Goal: Task Accomplishment & Management: Complete application form

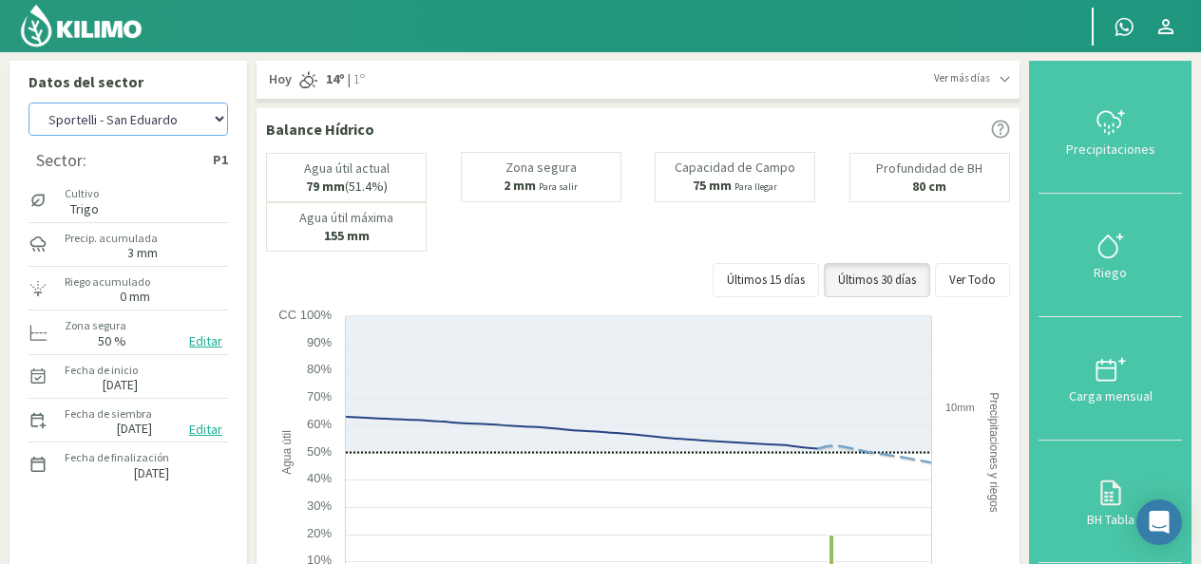
click at [221, 123] on select "Sportelli - El 111 Sportelli - Los Aromitos Sportelli - San Eduardo" at bounding box center [127, 119] width 199 height 33
click at [28, 103] on select "Sportelli - El 111 Sportelli - Los Aromitos Sportelli - San Eduardo" at bounding box center [127, 119] width 199 height 33
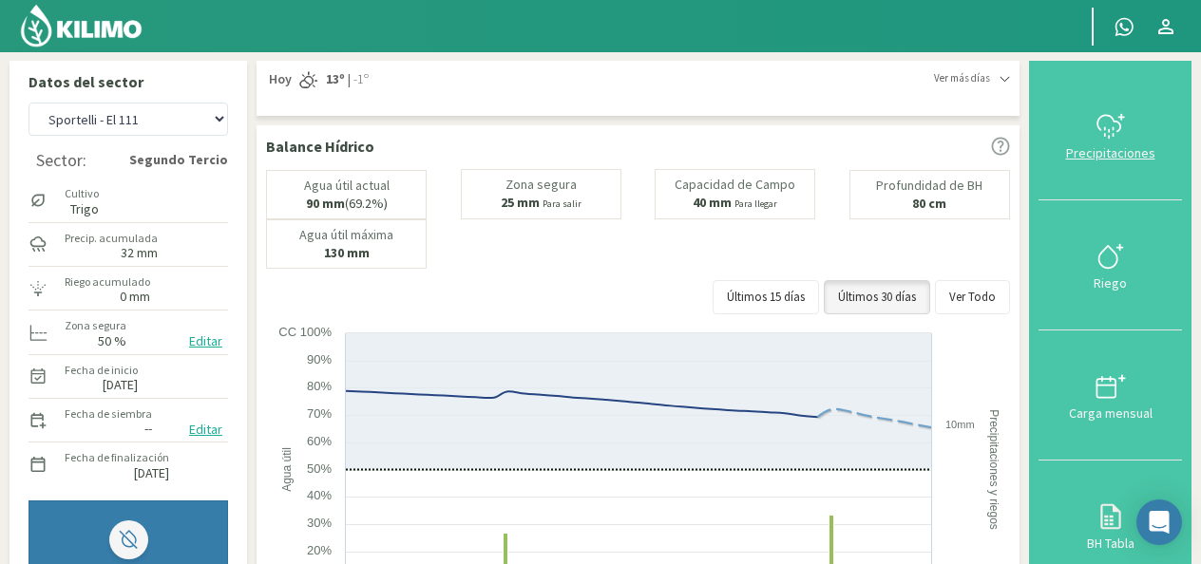
click at [1113, 190] on button "Precipitaciones" at bounding box center [1109, 135] width 143 height 130
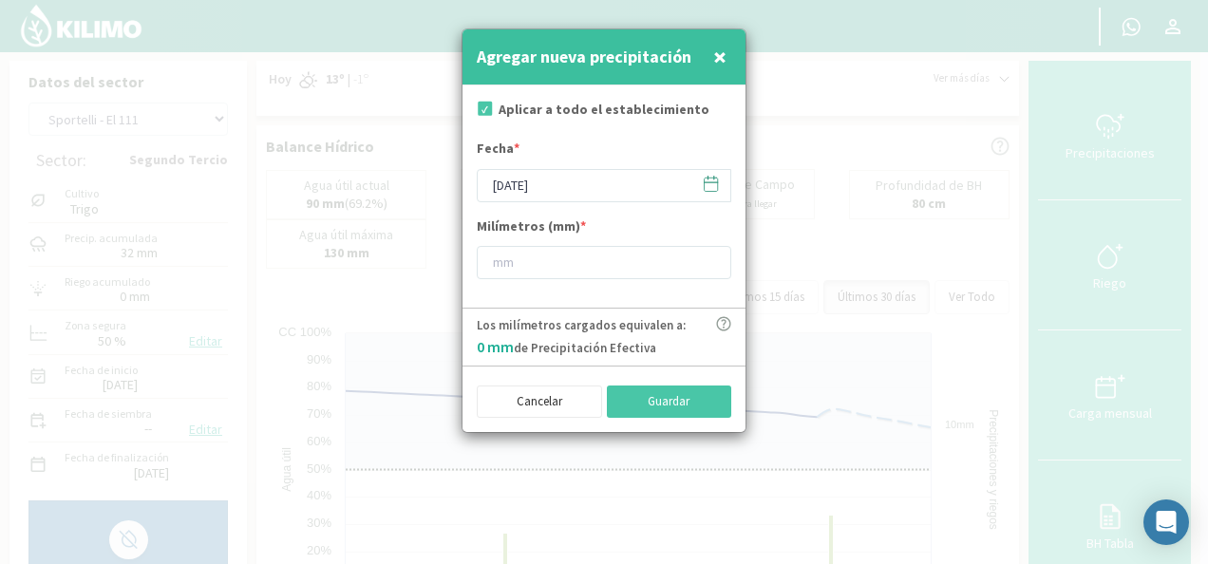
click at [1109, 169] on div at bounding box center [604, 282] width 1208 height 564
click at [735, 54] on div "Agregar nueva precipitación ×" at bounding box center [604, 57] width 283 height 56
click at [719, 64] on span "×" at bounding box center [719, 56] width 13 height 31
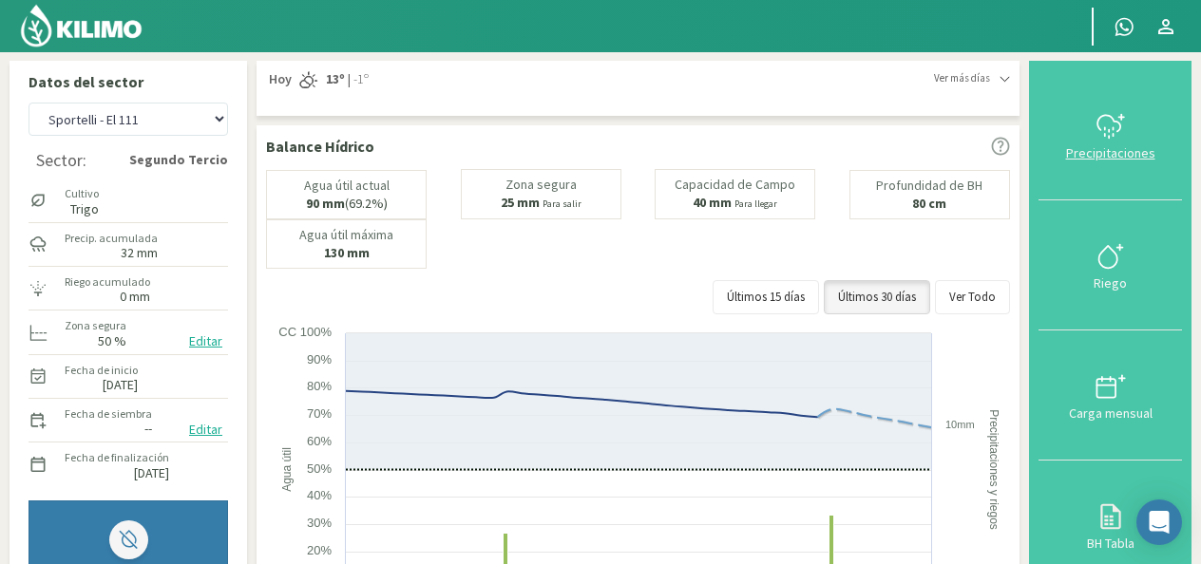
click at [1155, 123] on div at bounding box center [1110, 126] width 132 height 30
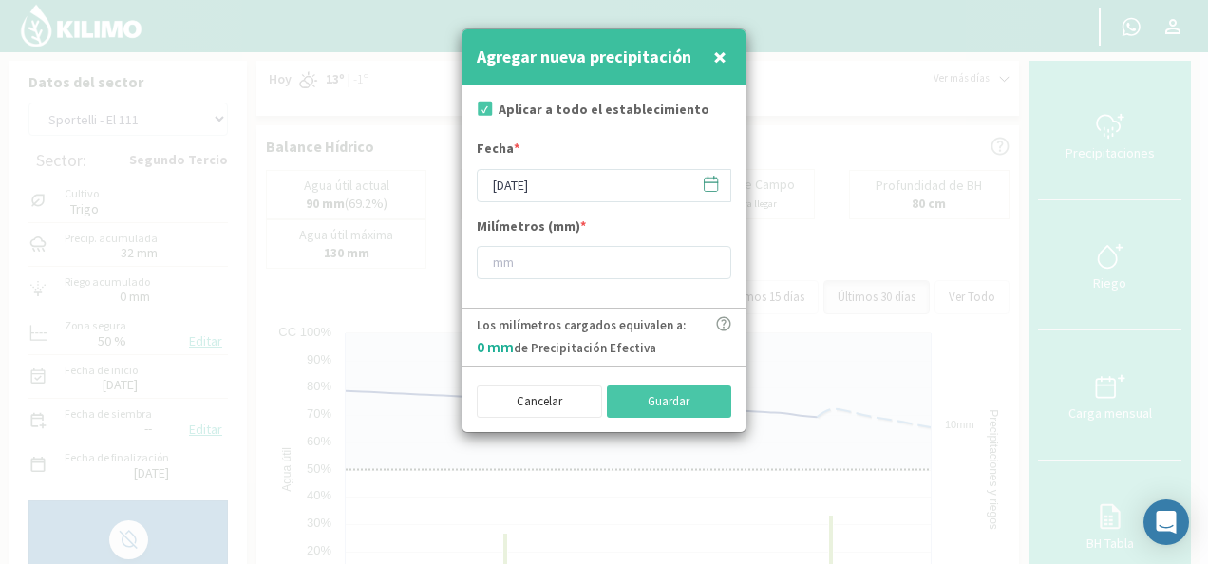
click at [718, 63] on span "×" at bounding box center [719, 56] width 13 height 31
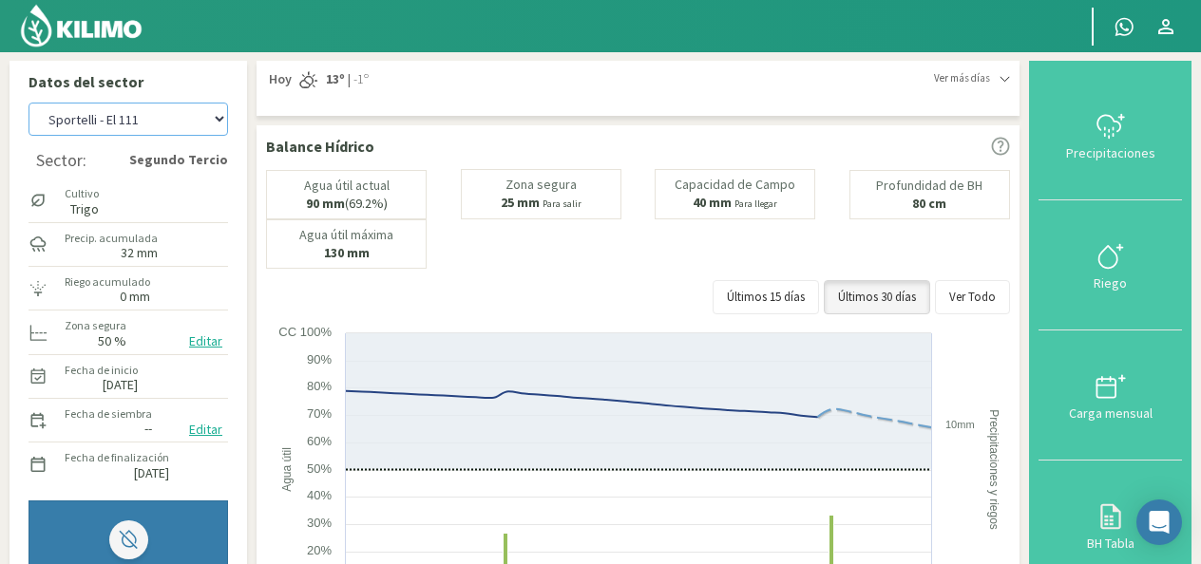
click at [222, 118] on select "[PERSON_NAME] - El 111 [PERSON_NAME] - Los Aromitos [PERSON_NAME] - [GEOGRAPHIC…" at bounding box center [127, 119] width 199 height 33
click at [28, 103] on select "[PERSON_NAME] - El 111 [PERSON_NAME] - Los Aromitos [PERSON_NAME] - [GEOGRAPHIC…" at bounding box center [127, 119] width 199 height 33
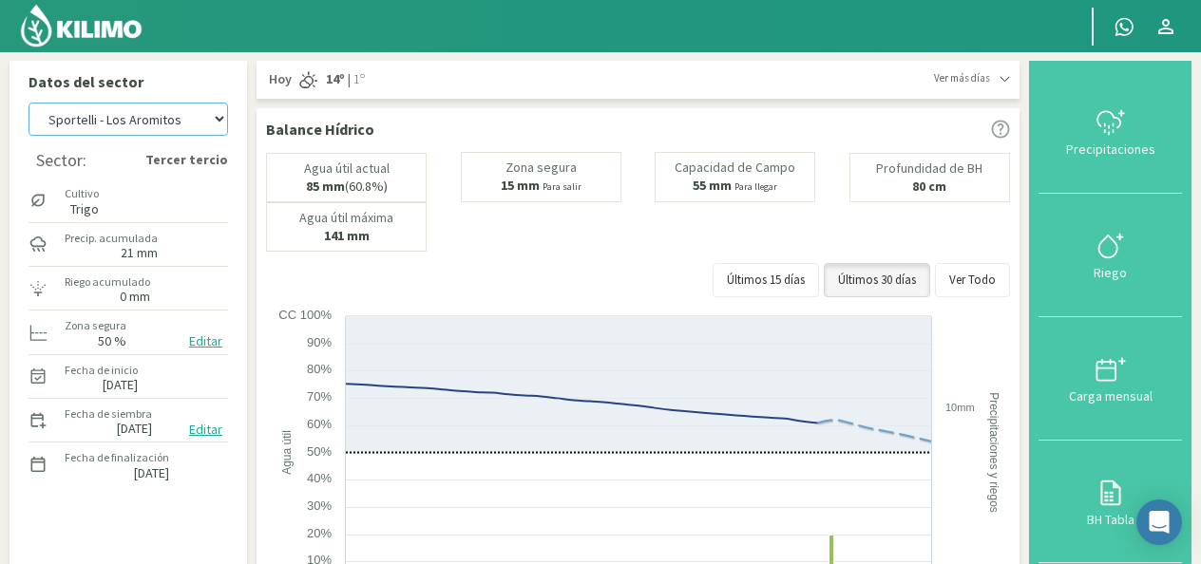
click at [216, 125] on select "[PERSON_NAME] - El 111 [PERSON_NAME] - Los Aromitos [PERSON_NAME] - [GEOGRAPHIC…" at bounding box center [127, 119] width 199 height 33
click at [28, 103] on select "[PERSON_NAME] - El 111 [PERSON_NAME] - Los Aromitos [PERSON_NAME] - [GEOGRAPHIC…" at bounding box center [127, 119] width 199 height 33
select select "14: Object"
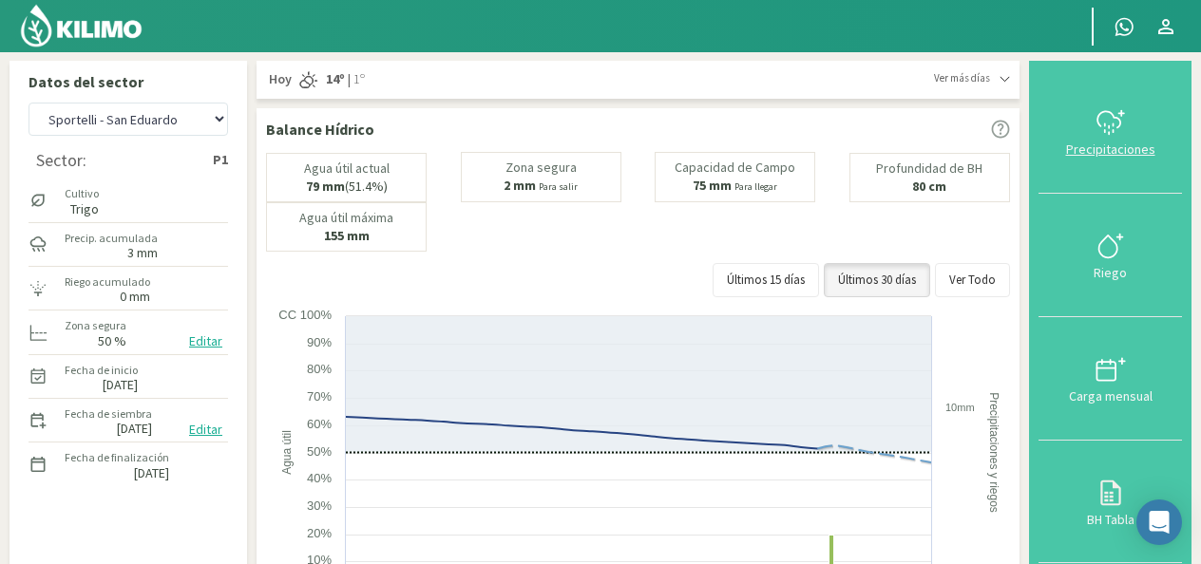
click at [1113, 137] on icon at bounding box center [1110, 122] width 30 height 30
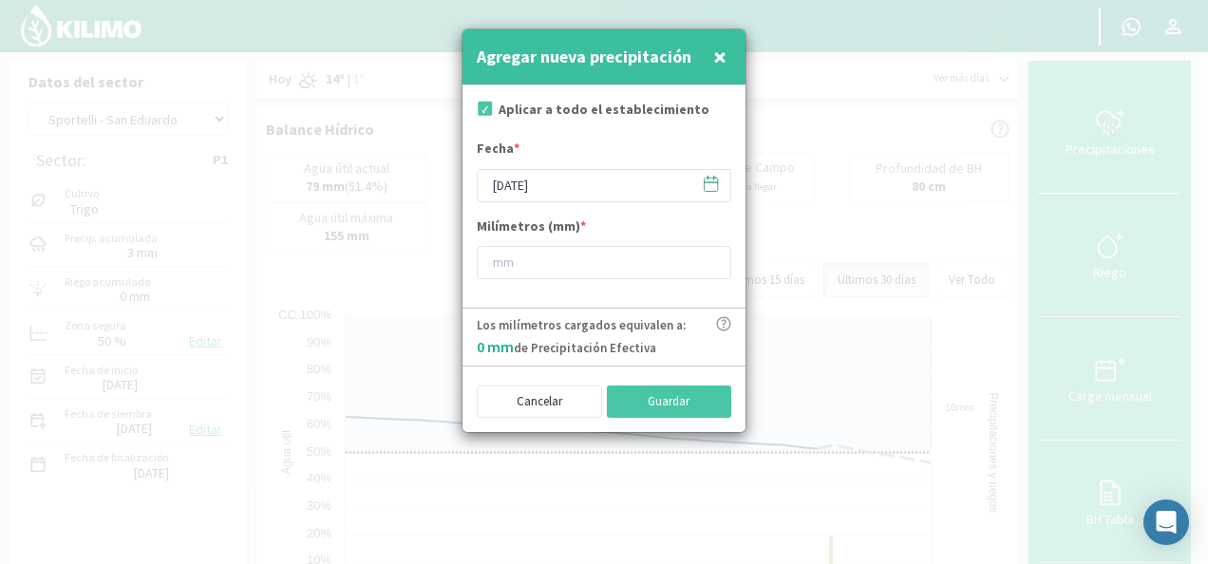
click at [715, 186] on icon at bounding box center [711, 184] width 18 height 18
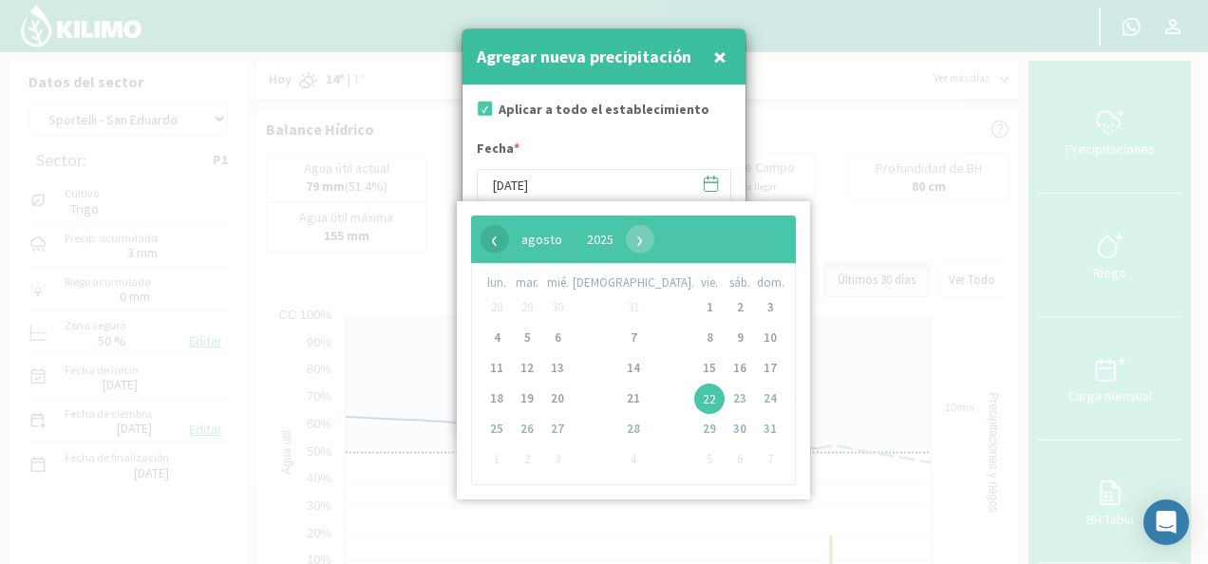
click at [484, 249] on span "‹" at bounding box center [495, 239] width 28 height 28
click at [495, 245] on span "‹" at bounding box center [495, 239] width 28 height 28
click at [694, 401] on span "20" at bounding box center [709, 399] width 30 height 30
type input "[DATE]"
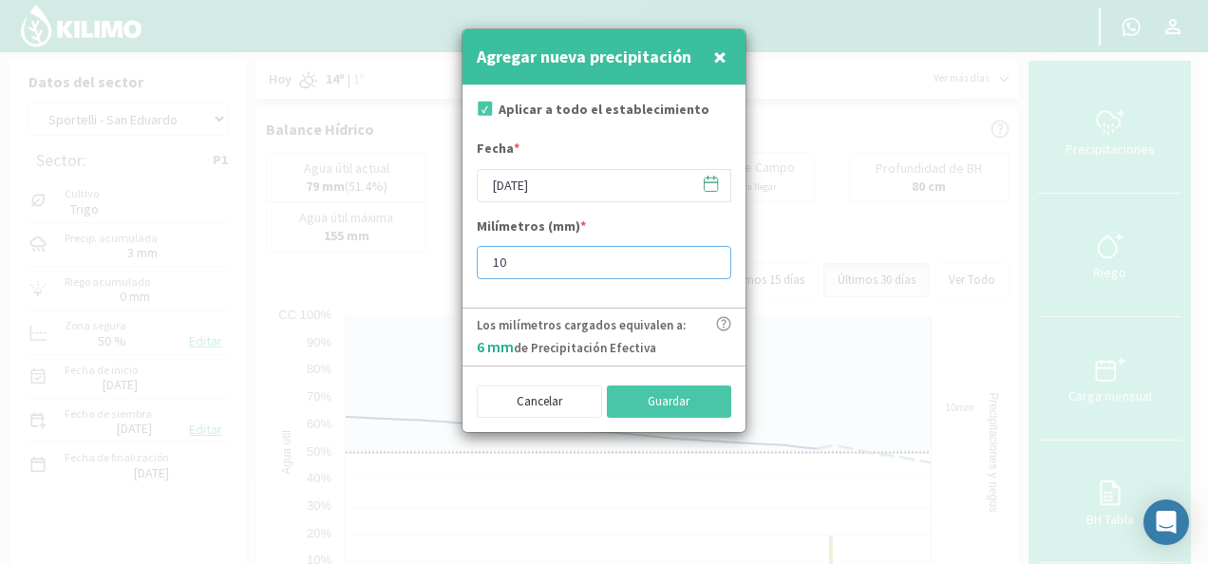
click at [710, 258] on input "10" at bounding box center [604, 262] width 255 height 33
click at [711, 258] on input "11" at bounding box center [604, 262] width 255 height 33
click at [711, 258] on input "12" at bounding box center [604, 262] width 255 height 33
click at [711, 258] on input "13" at bounding box center [604, 262] width 255 height 33
click at [711, 258] on input "14" at bounding box center [604, 262] width 255 height 33
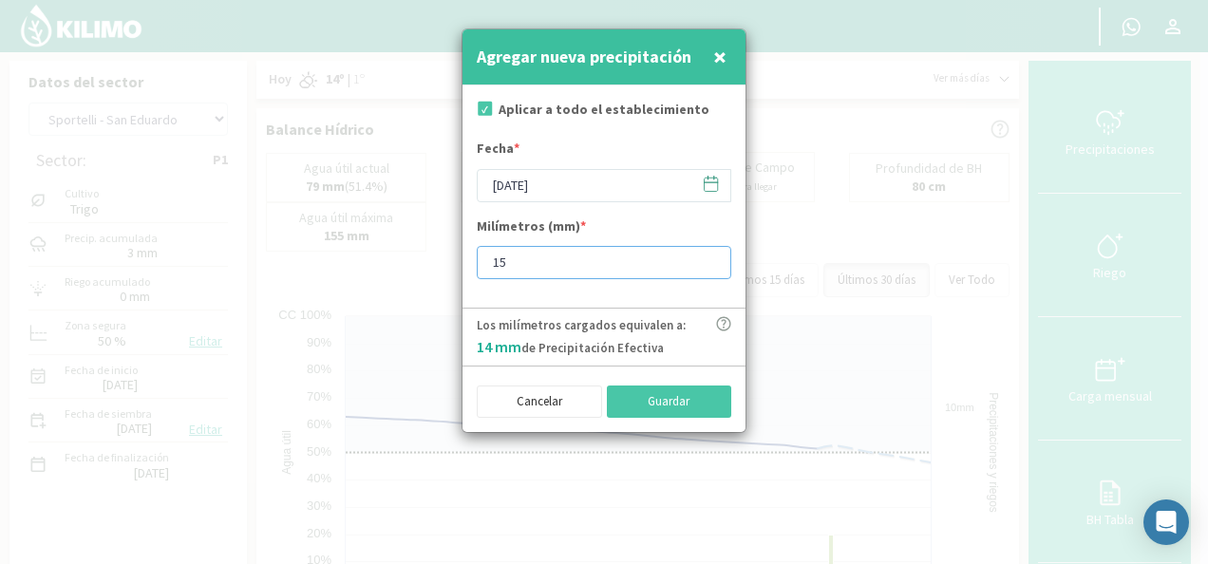
click at [711, 258] on input "15" at bounding box center [604, 262] width 255 height 33
click at [711, 258] on input "16" at bounding box center [604, 262] width 255 height 33
type input "15"
click at [707, 262] on input "15" at bounding box center [604, 262] width 255 height 33
click at [700, 407] on button "Guardar" at bounding box center [669, 402] width 125 height 32
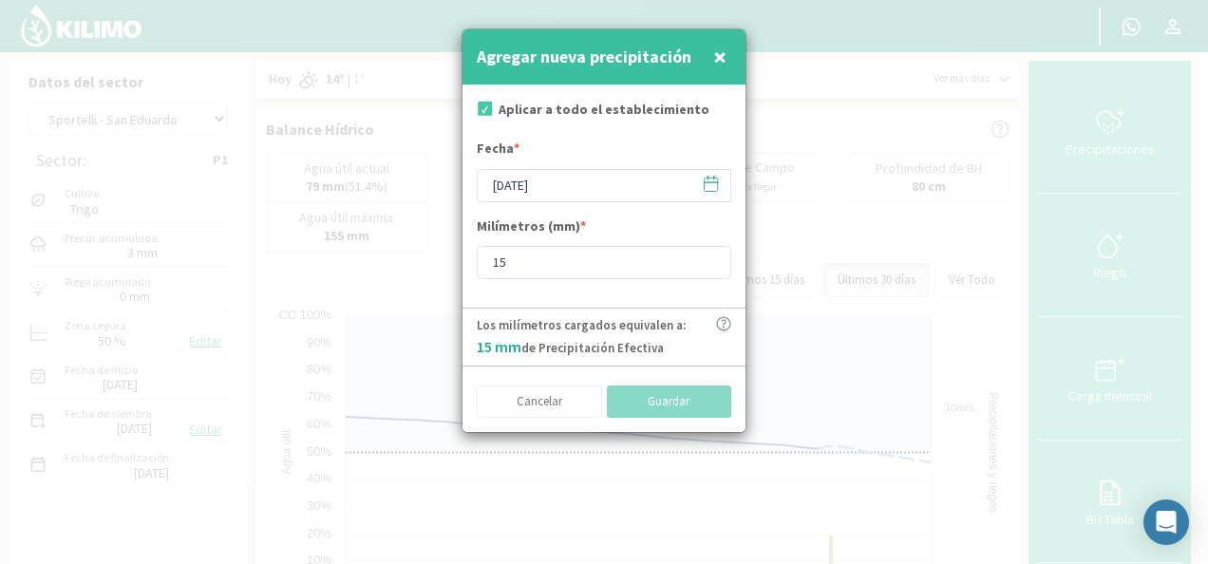
type input "[DATE]"
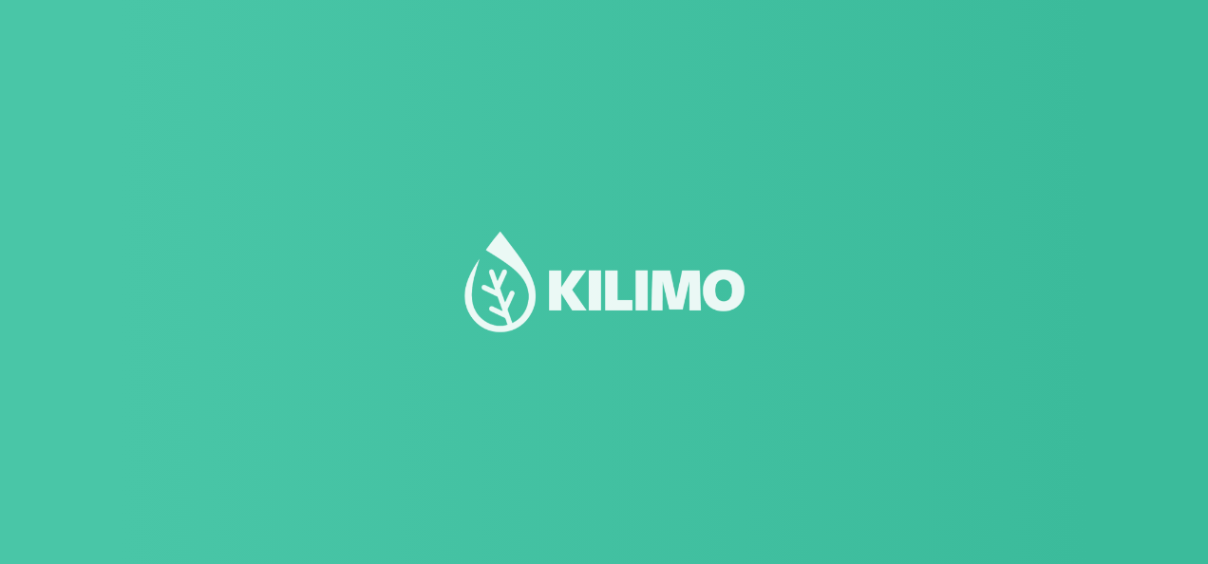
select select "2: Object"
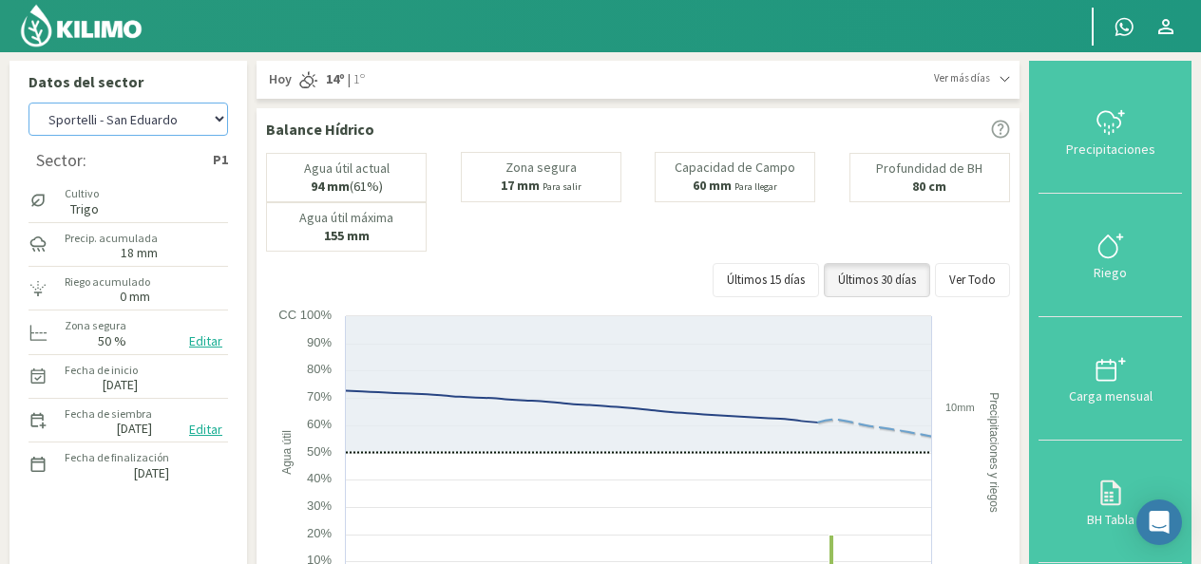
click at [213, 122] on select "[PERSON_NAME] - El 111 [PERSON_NAME] - Los Aromitos [PERSON_NAME] - [GEOGRAPHIC…" at bounding box center [127, 119] width 199 height 33
click at [28, 103] on select "[PERSON_NAME] - El 111 [PERSON_NAME] - Los Aromitos [PERSON_NAME] - [GEOGRAPHIC…" at bounding box center [127, 119] width 199 height 33
click at [222, 123] on select "[PERSON_NAME] - El 111 [PERSON_NAME] - Los Aromitos [PERSON_NAME] - [GEOGRAPHIC…" at bounding box center [127, 119] width 199 height 33
click at [195, 217] on div "Cultivo [PERSON_NAME]" at bounding box center [127, 200] width 199 height 41
click at [218, 123] on select "[PERSON_NAME] - El 111 [PERSON_NAME] - Los Aromitos [PERSON_NAME] - [GEOGRAPHIC…" at bounding box center [127, 119] width 199 height 33
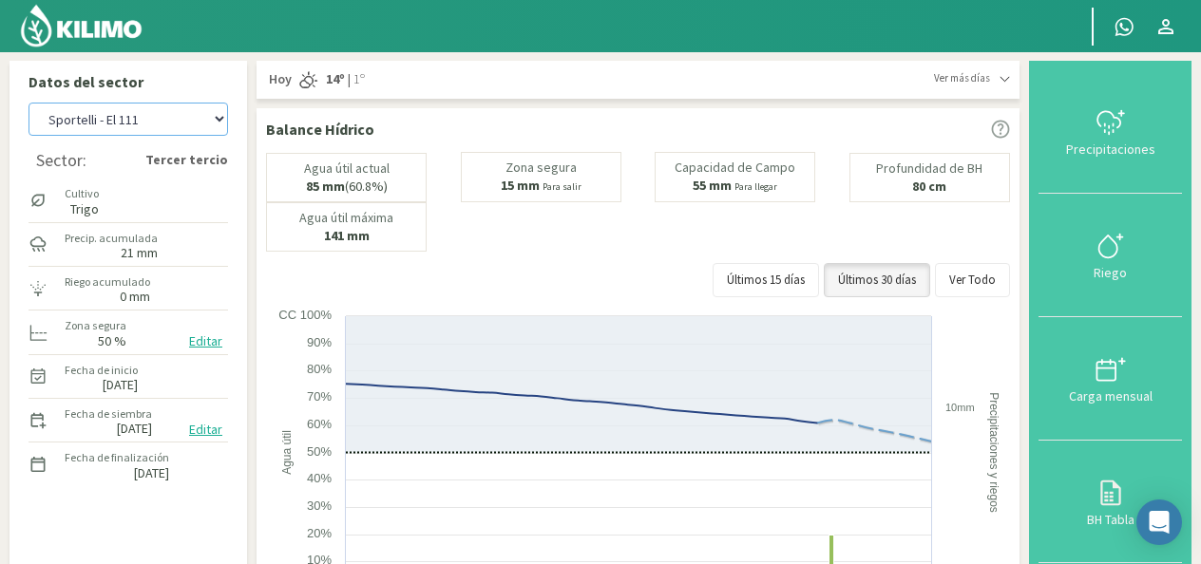
click at [28, 103] on select "[PERSON_NAME] - El 111 [PERSON_NAME] - Los Aromitos [PERSON_NAME] - [GEOGRAPHIC…" at bounding box center [127, 119] width 199 height 33
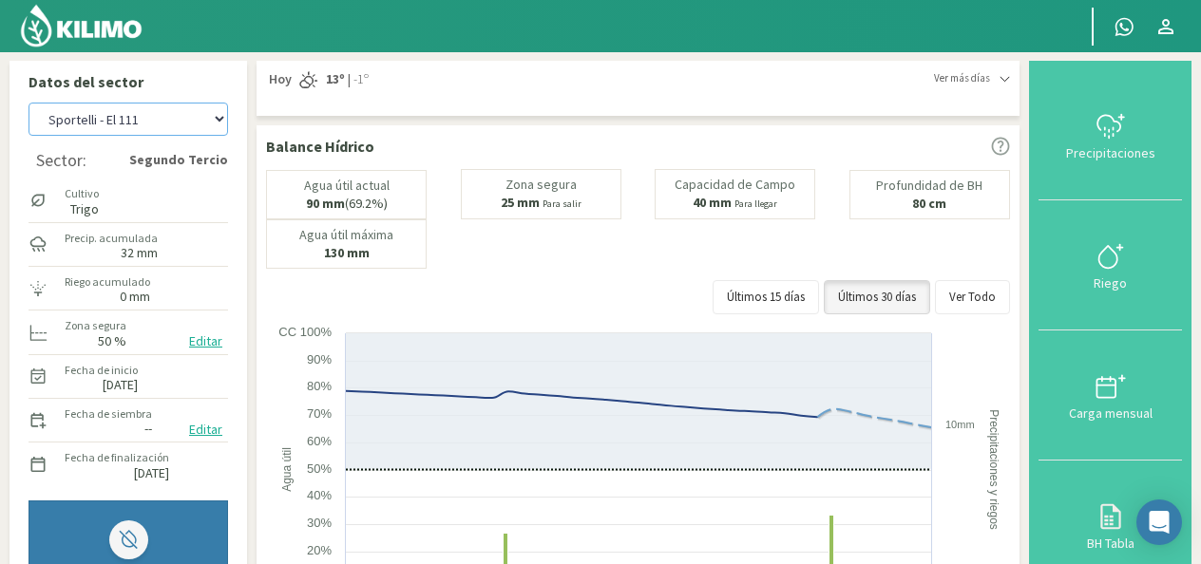
click at [220, 123] on select "[PERSON_NAME] - El 111 [PERSON_NAME] - Los Aromitos [PERSON_NAME] - [GEOGRAPHIC…" at bounding box center [127, 119] width 199 height 33
click at [28, 103] on select "[PERSON_NAME] - El 111 [PERSON_NAME] - Los Aromitos [PERSON_NAME] - [GEOGRAPHIC…" at bounding box center [127, 119] width 199 height 33
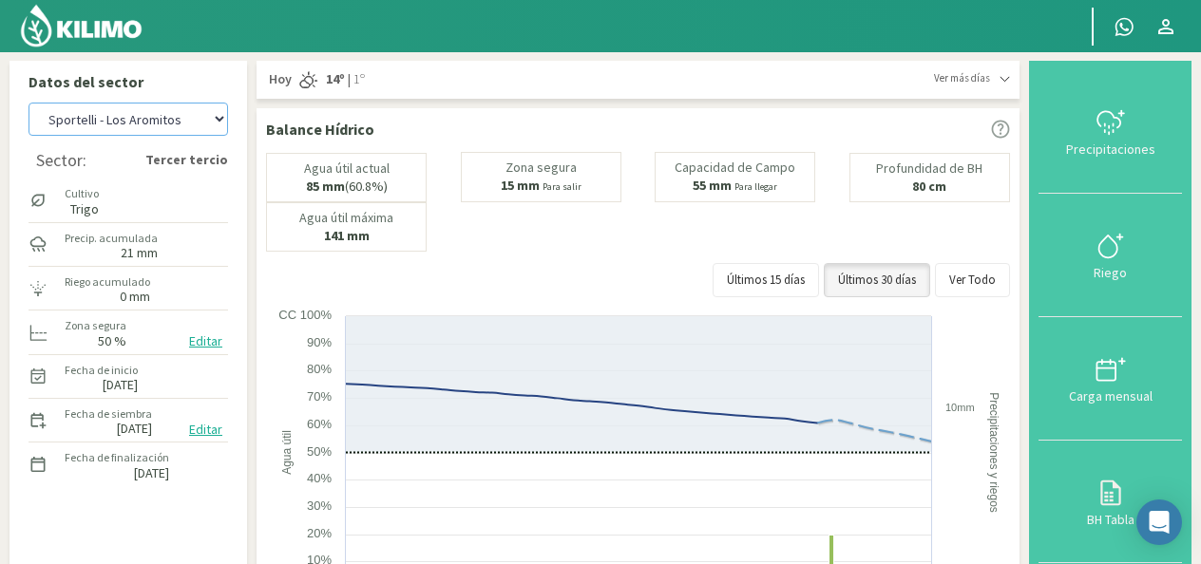
click at [222, 124] on select "[PERSON_NAME] - El 111 [PERSON_NAME] - Los Aromitos [PERSON_NAME] - [GEOGRAPHIC…" at bounding box center [127, 119] width 199 height 33
click at [28, 103] on select "[PERSON_NAME] - El 111 [PERSON_NAME] - Los Aromitos [PERSON_NAME] - [GEOGRAPHIC…" at bounding box center [127, 119] width 199 height 33
select select "14: Object"
